Goal: Book appointment/travel/reservation

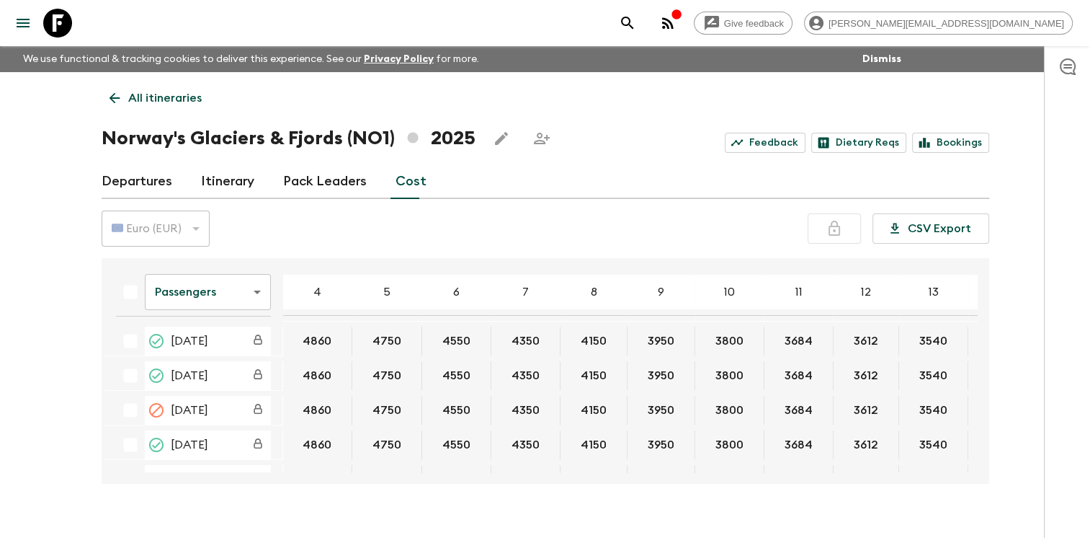
click at [115, 92] on icon at bounding box center [115, 98] width 16 height 16
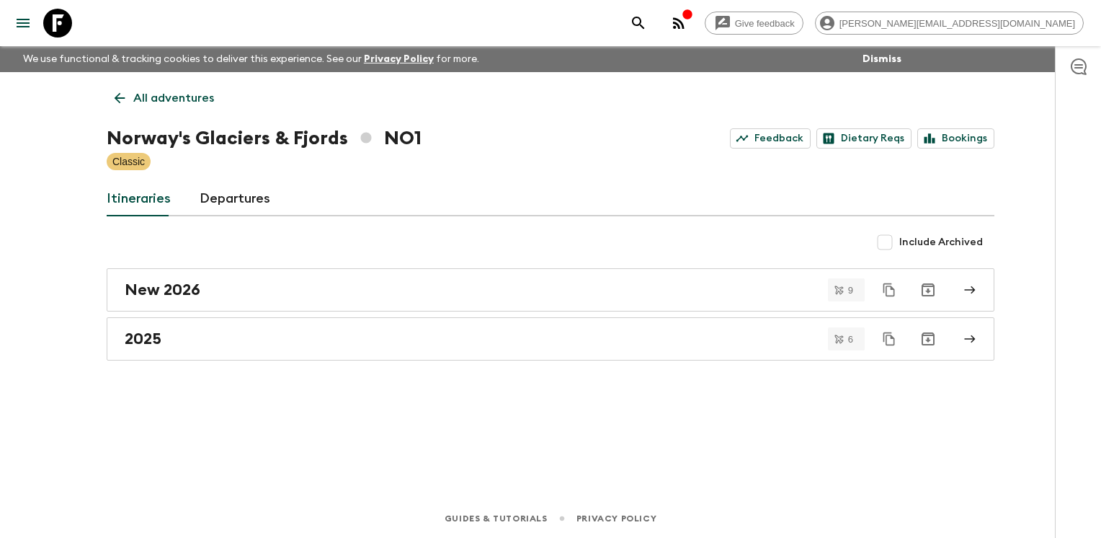
click at [115, 97] on icon at bounding box center [120, 98] width 11 height 11
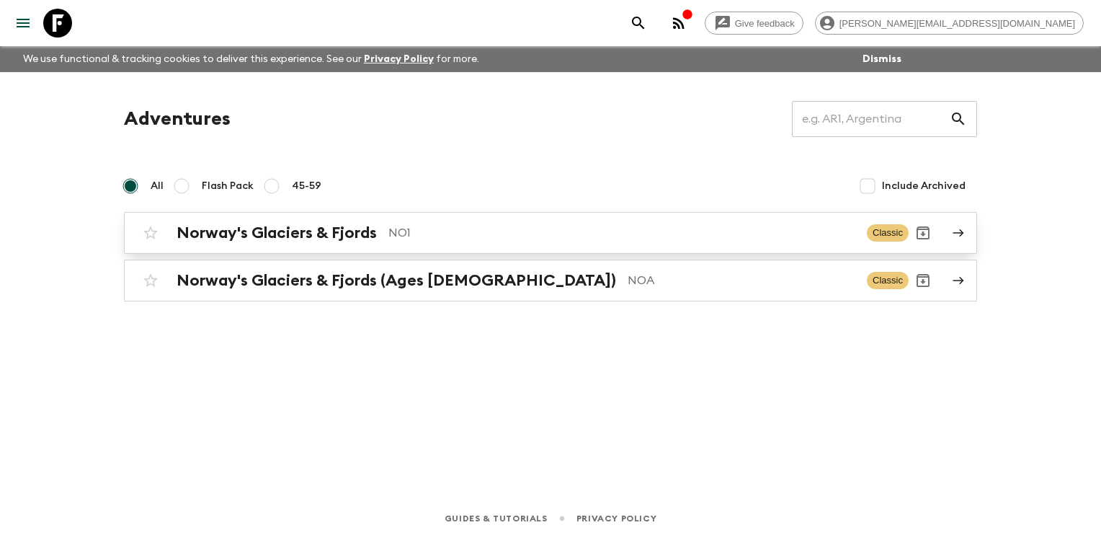
click at [321, 233] on h2 "Norway's Glaciers & Fjords" at bounding box center [277, 232] width 200 height 19
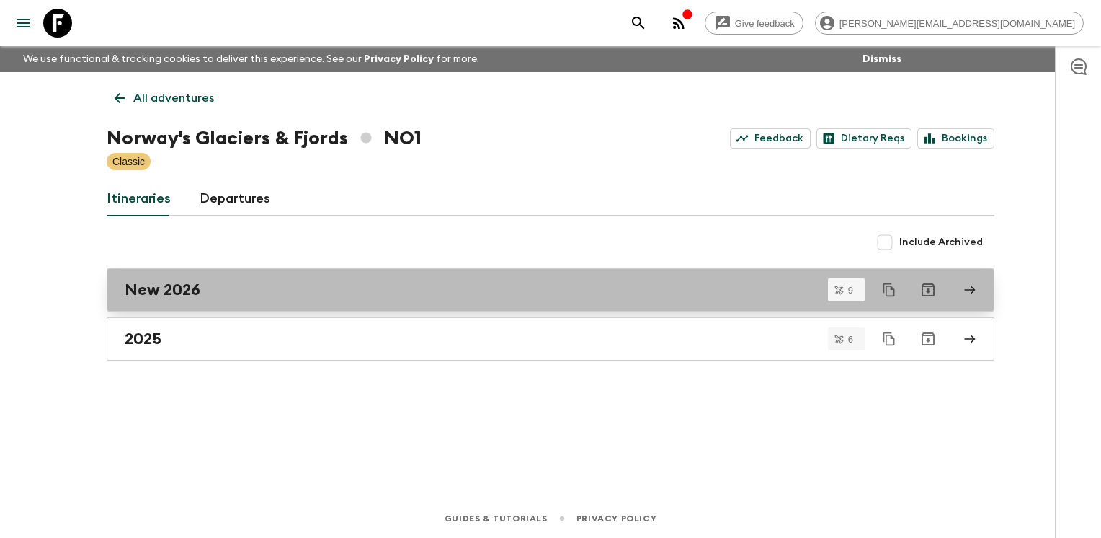
click at [160, 280] on h2 "New 2026" at bounding box center [163, 289] width 76 height 19
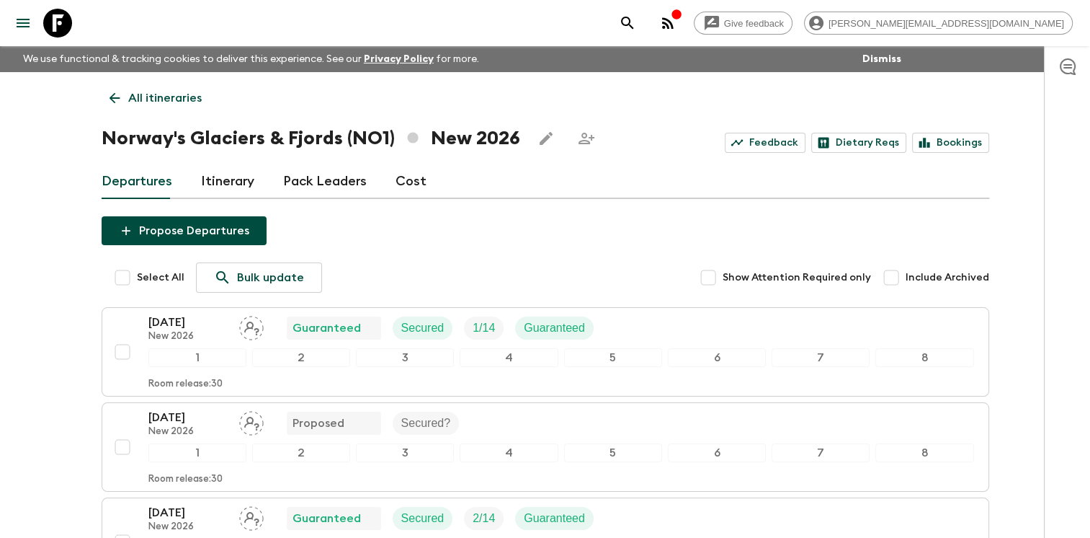
click at [111, 97] on icon at bounding box center [114, 98] width 11 height 11
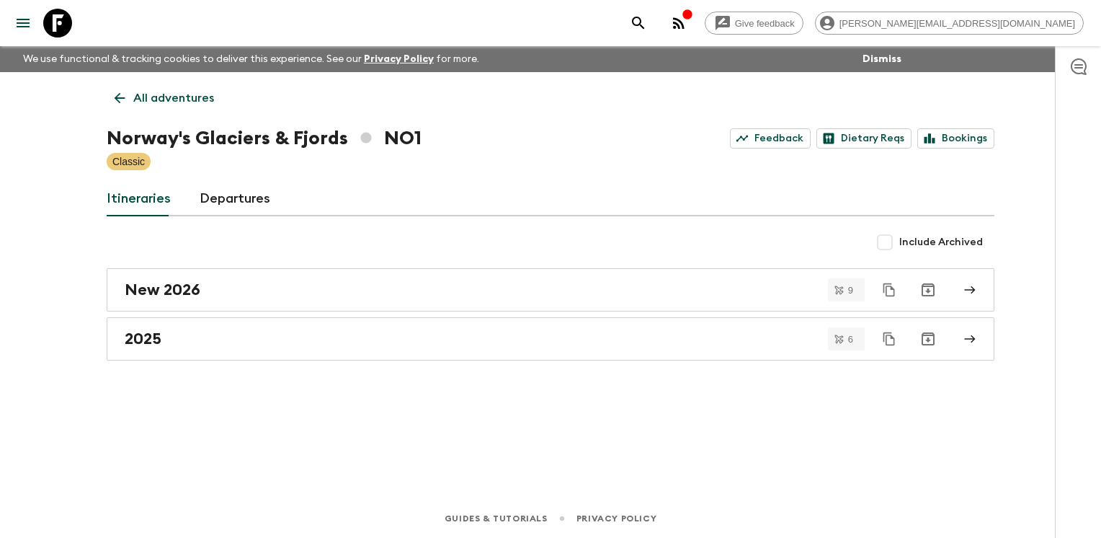
click at [112, 97] on icon at bounding box center [120, 98] width 16 height 16
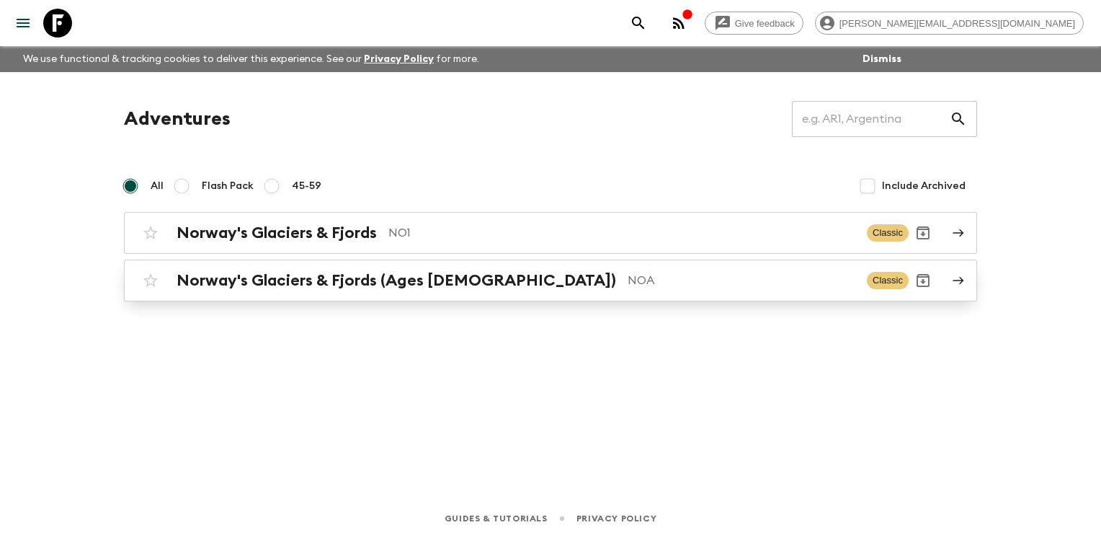
click at [329, 283] on h2 "Norway's Glaciers & Fjords (Ages [DEMOGRAPHIC_DATA])" at bounding box center [397, 280] width 440 height 19
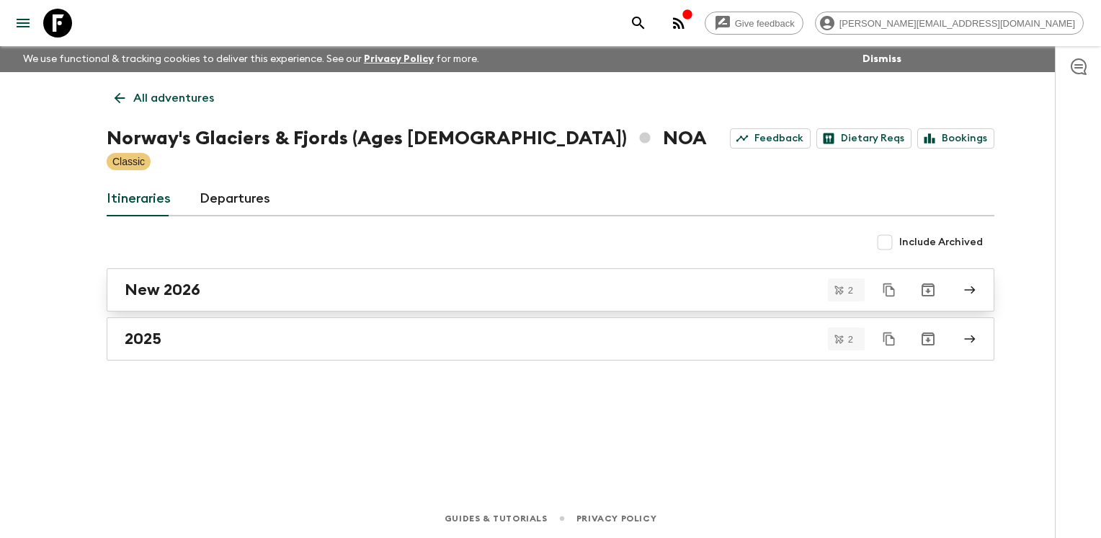
click at [218, 276] on link "New 2026" at bounding box center [551, 289] width 888 height 43
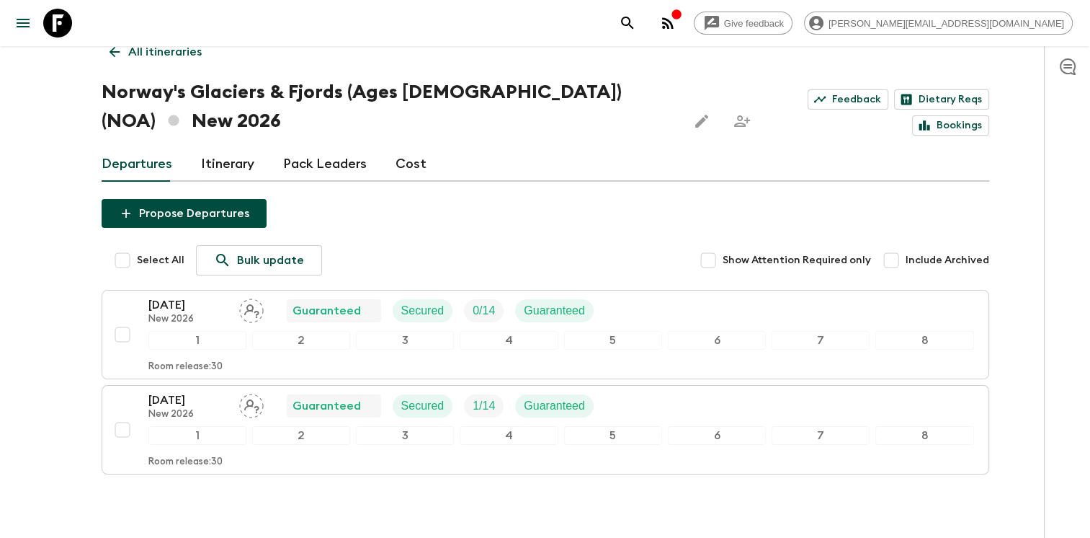
scroll to position [54, 0]
